Goal: Information Seeking & Learning: Understand process/instructions

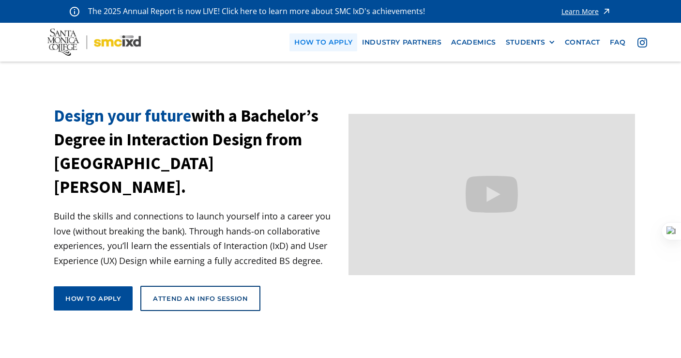
click at [350, 47] on link "how to apply" at bounding box center [323, 42] width 68 height 18
click at [595, 17] on link "Learn More" at bounding box center [586, 11] width 50 height 13
